Goal: Transaction & Acquisition: Purchase product/service

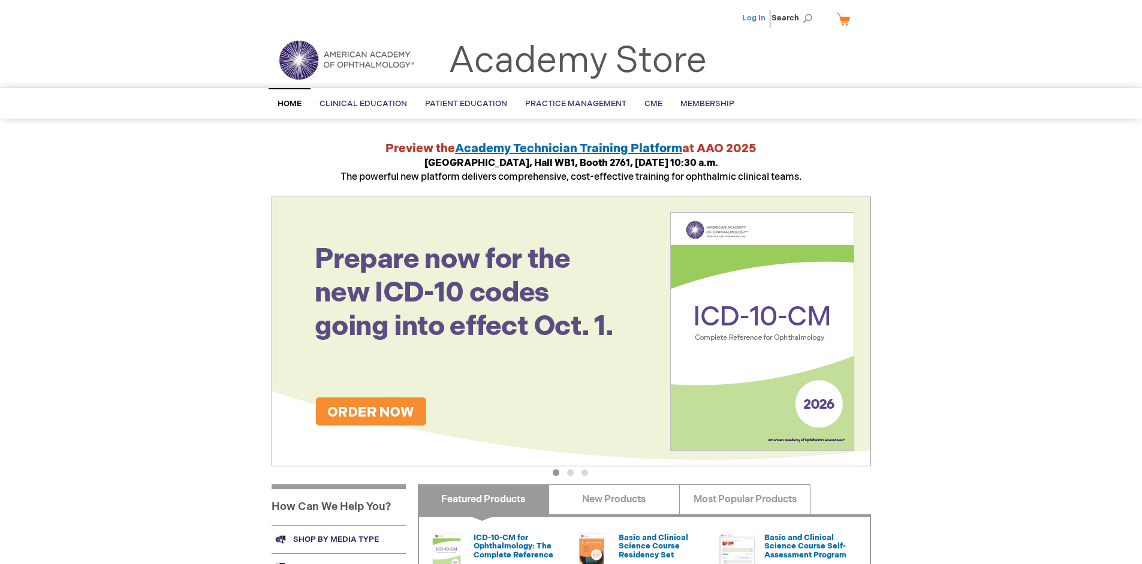
click at [755, 18] on link "Log In" at bounding box center [753, 18] width 23 height 10
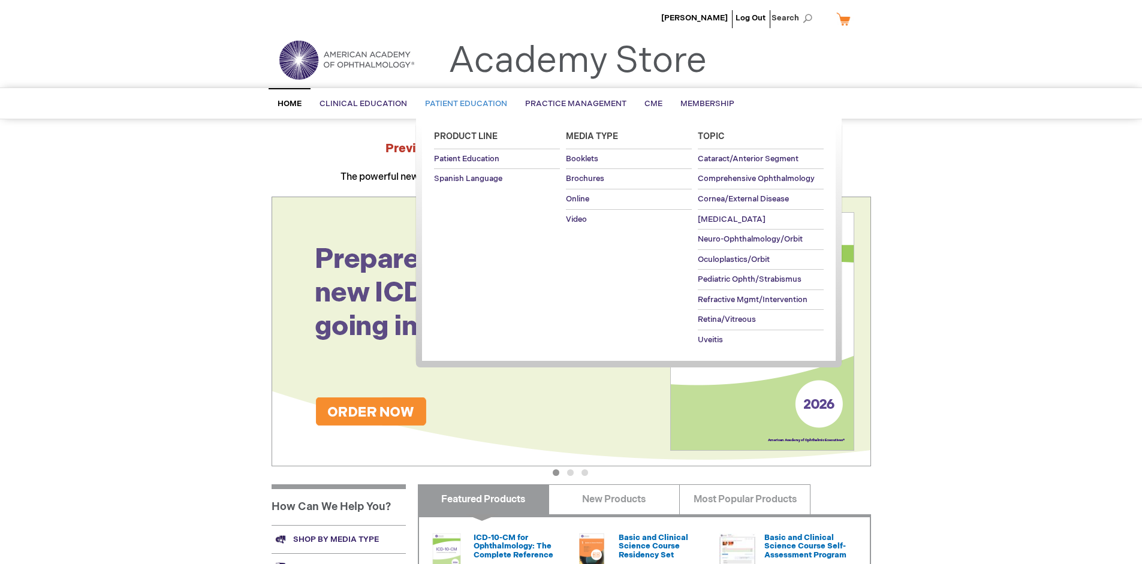
click at [463, 104] on span "Patient Education" at bounding box center [466, 104] width 82 height 10
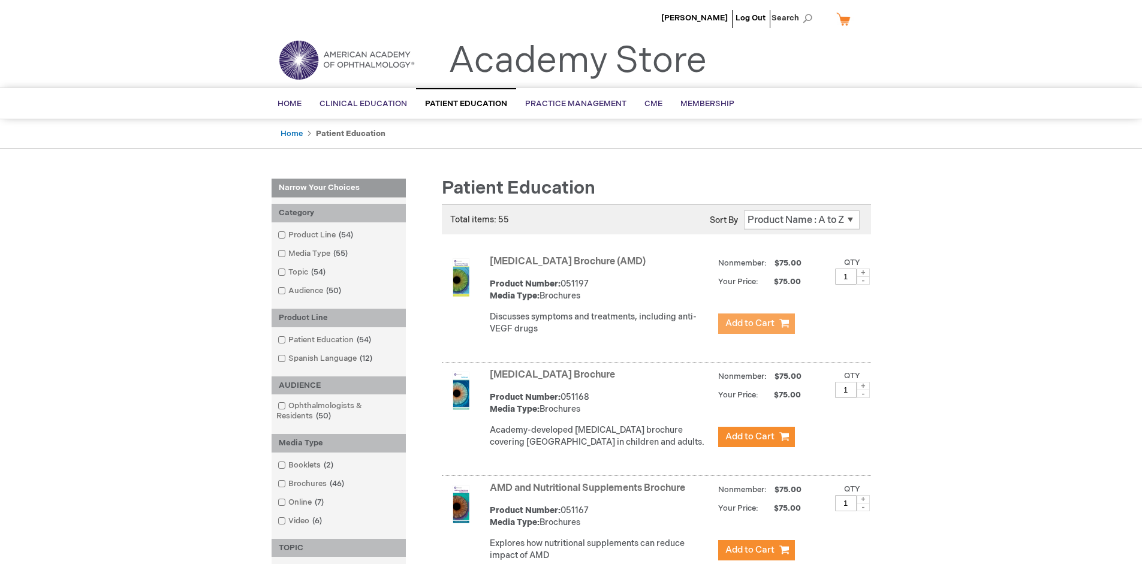
click at [756, 324] on span "Add to Cart" at bounding box center [750, 323] width 49 height 11
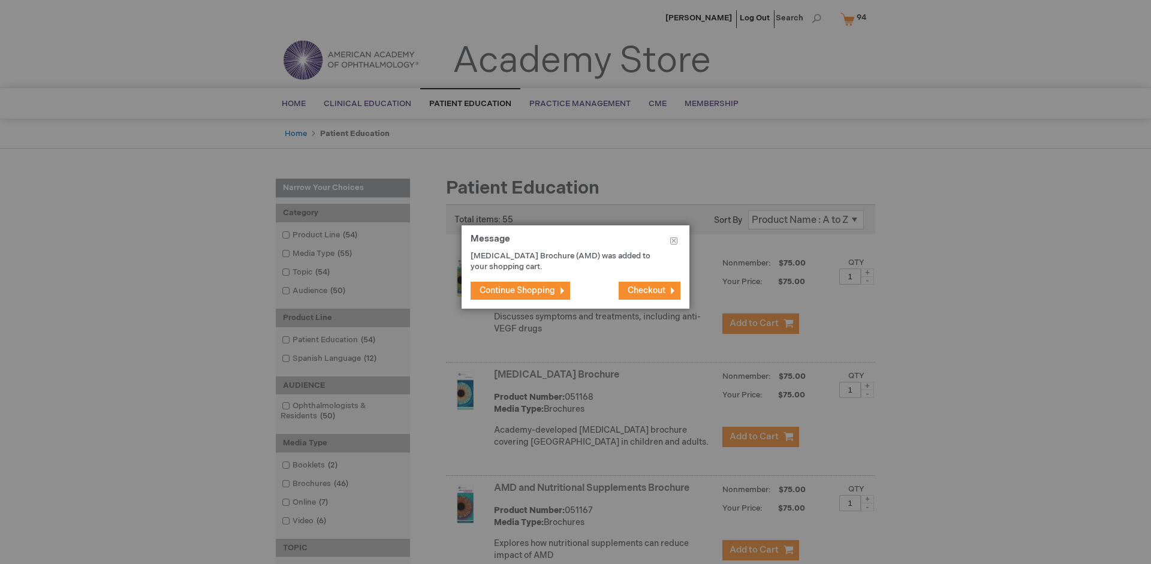
click at [518, 290] on span "Continue Shopping" at bounding box center [518, 290] width 76 height 10
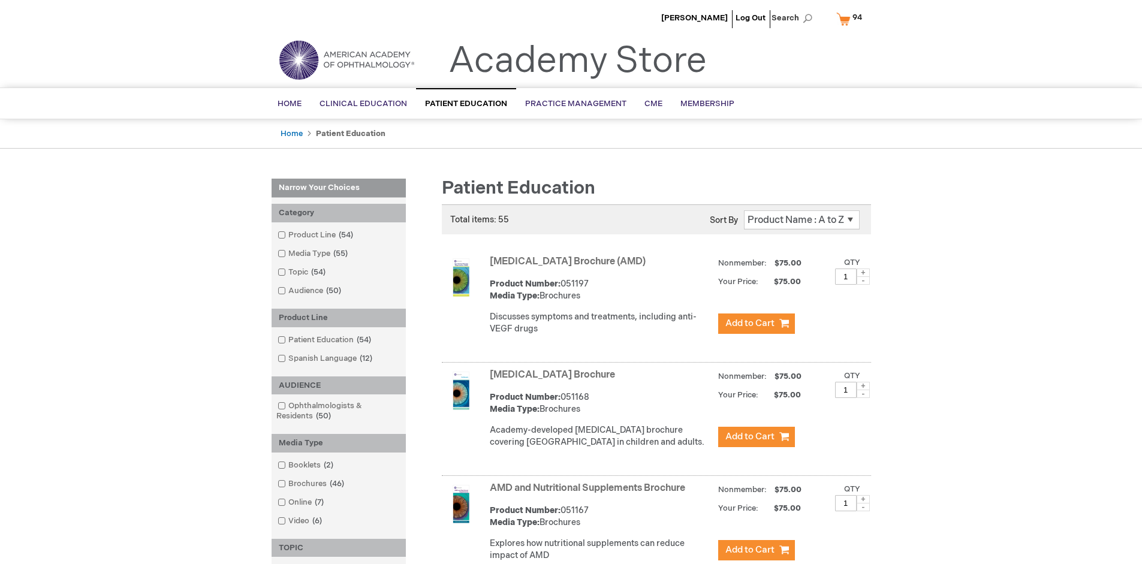
click at [590, 494] on link "AMD and Nutritional Supplements Brochure" at bounding box center [588, 488] width 196 height 11
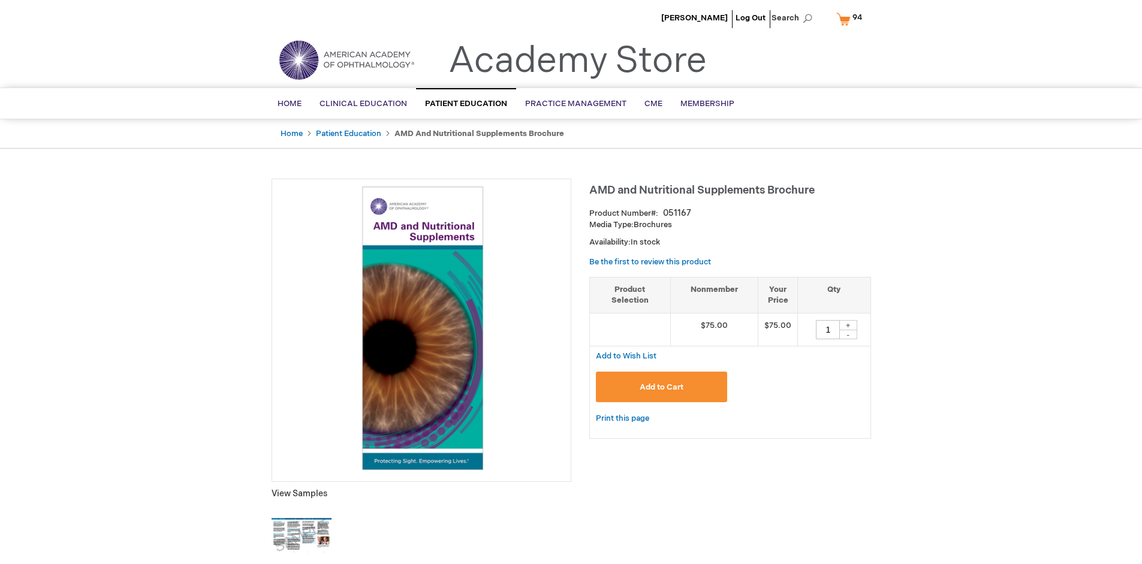
type input "1"
click at [661, 387] on span "Add to Cart" at bounding box center [662, 388] width 44 height 10
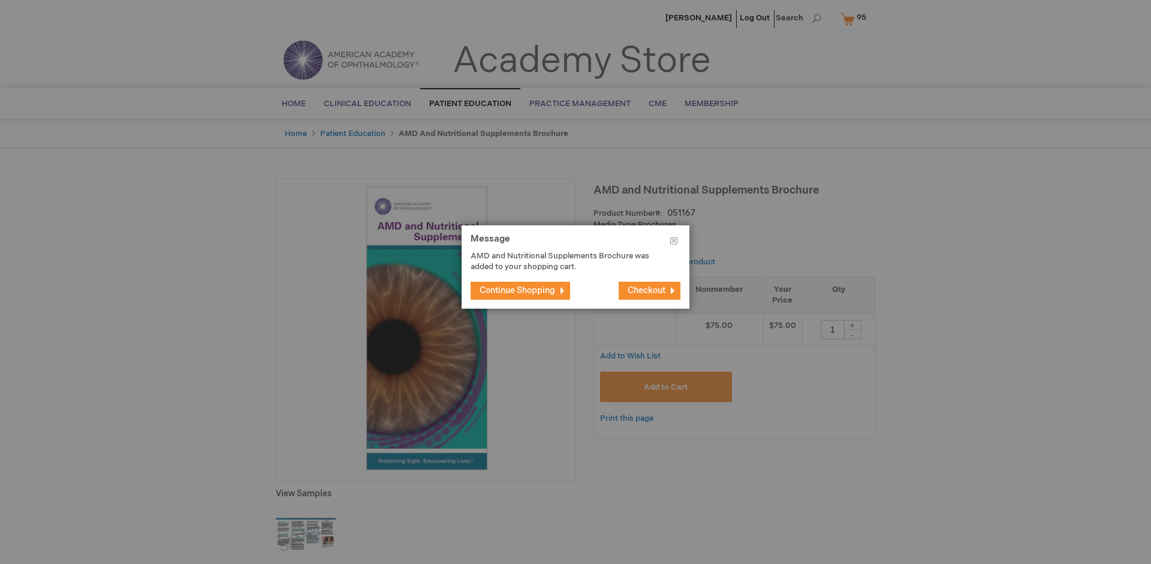
click at [518, 290] on span "Continue Shopping" at bounding box center [518, 290] width 76 height 10
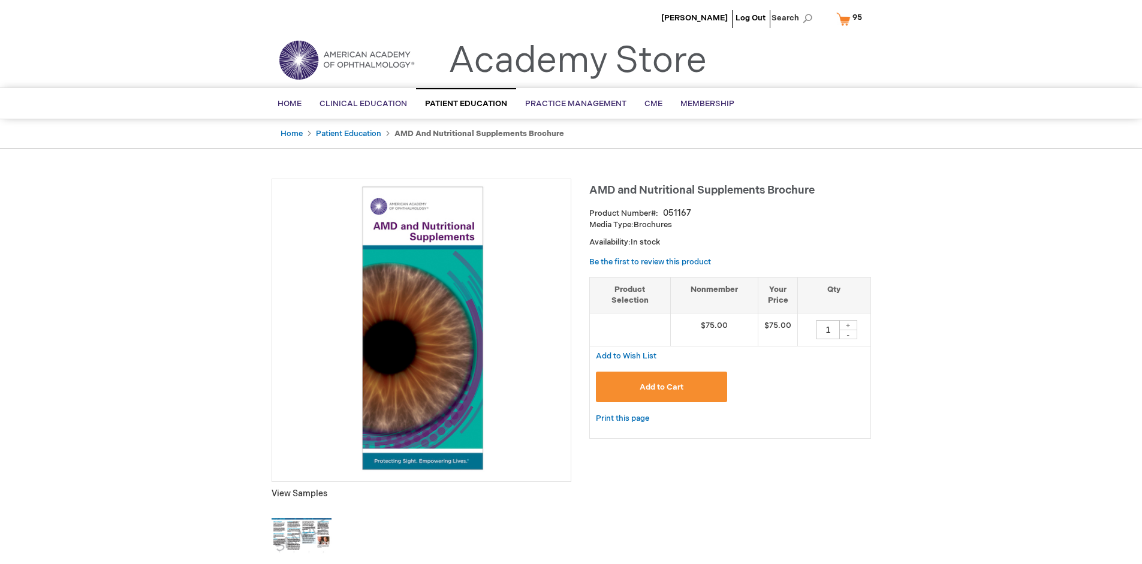
click at [852, 19] on span "95 95 items" at bounding box center [857, 17] width 13 height 14
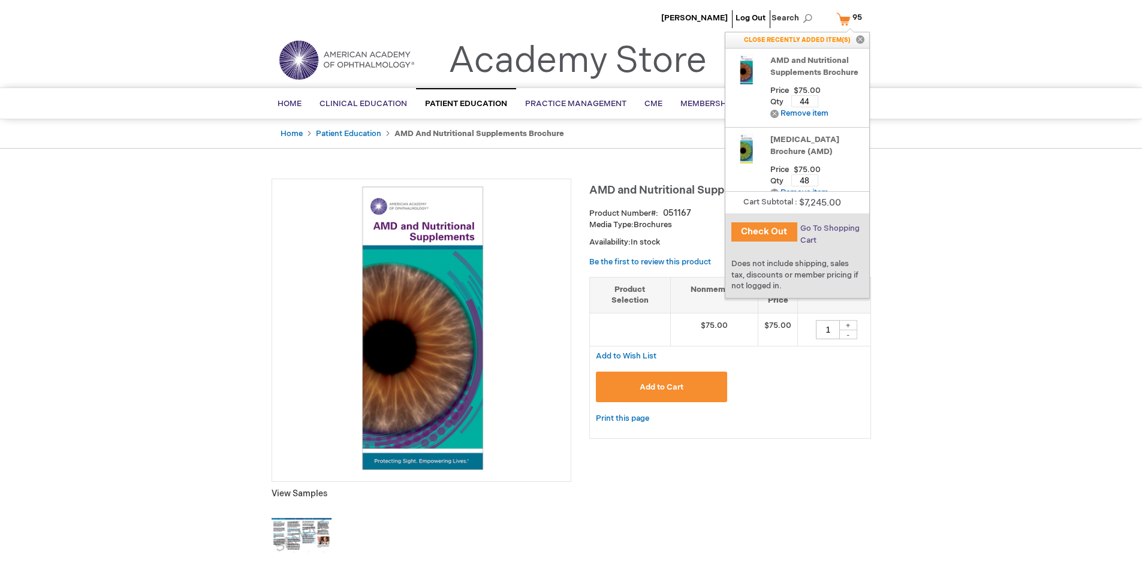
click at [829, 228] on span "Go To Shopping Cart" at bounding box center [830, 235] width 59 height 22
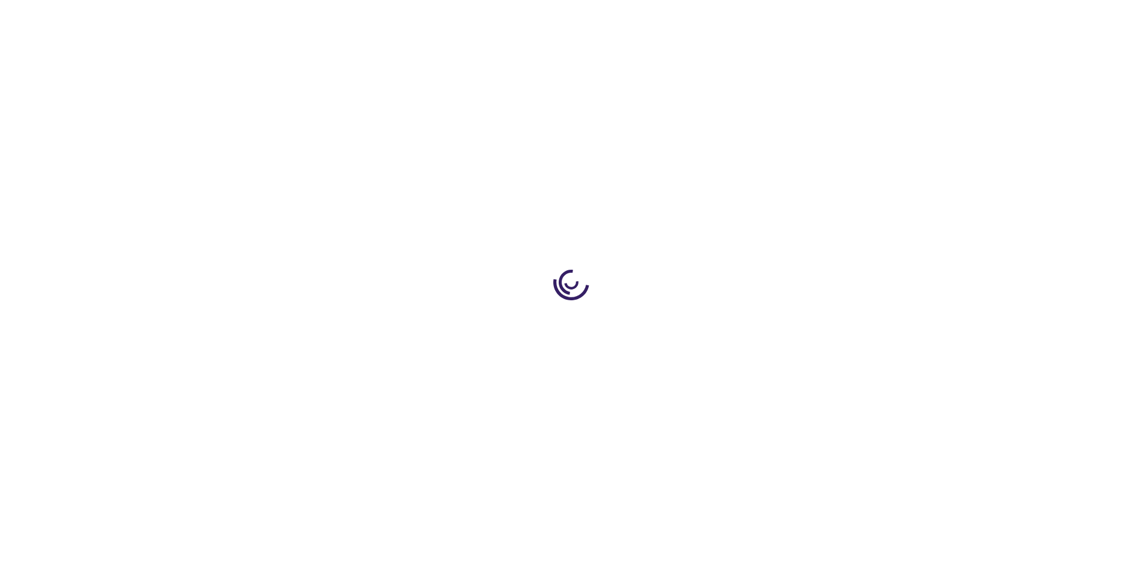
select select "US"
select select "41"
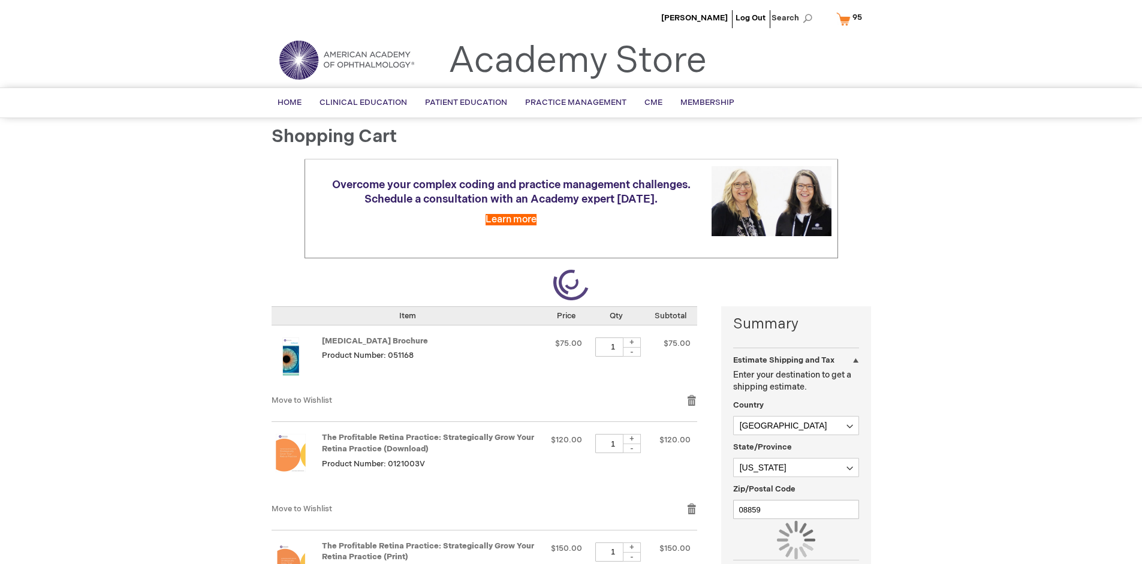
scroll to position [88, 0]
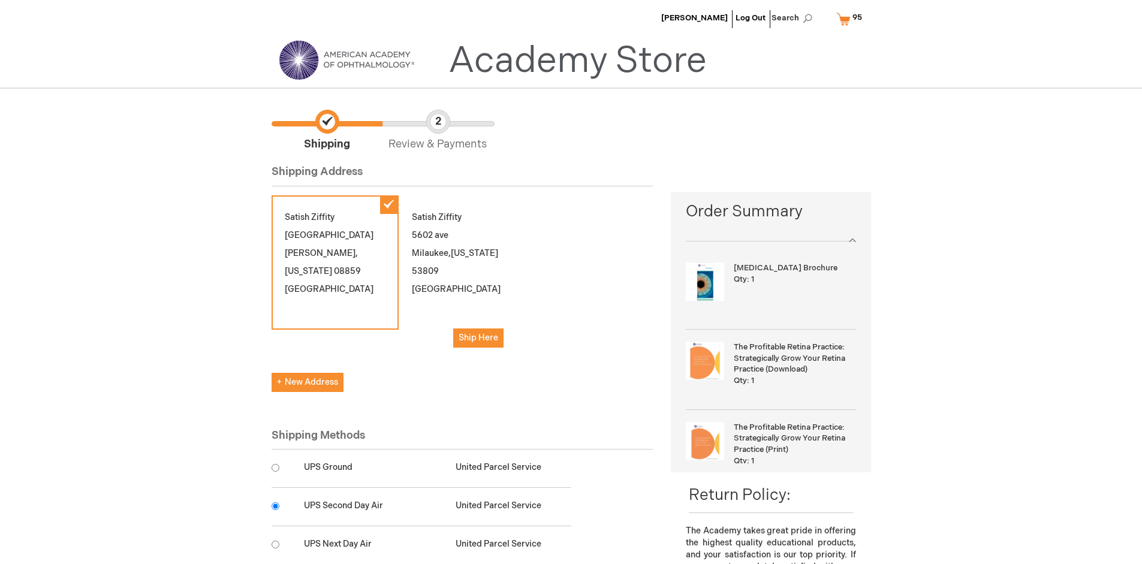
click at [275, 506] on input "radio" at bounding box center [276, 507] width 8 height 8
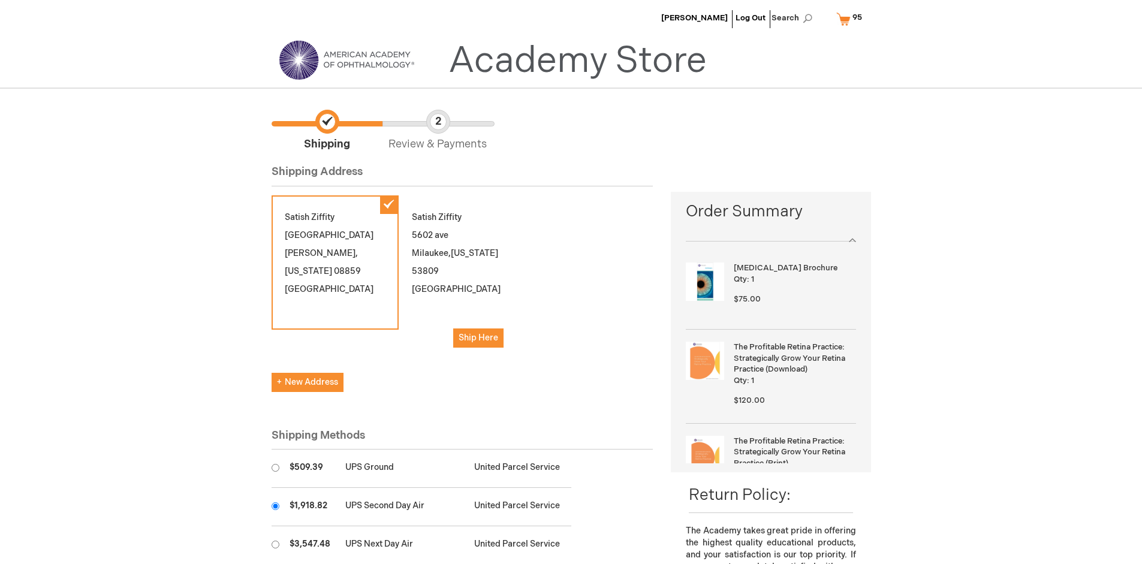
scroll to position [60, 0]
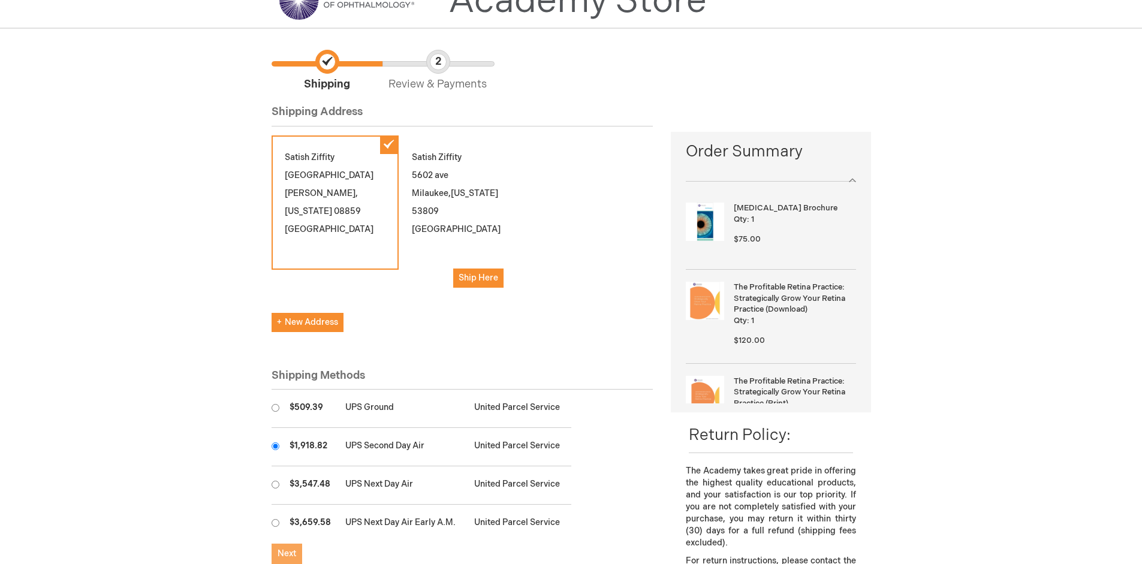
click at [287, 554] on span "Next" at bounding box center [287, 554] width 19 height 10
